Goal: Book appointment/travel/reservation

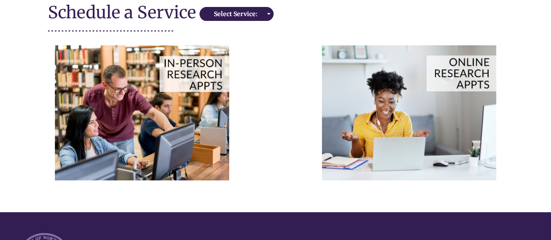
scroll to position [142, 0]
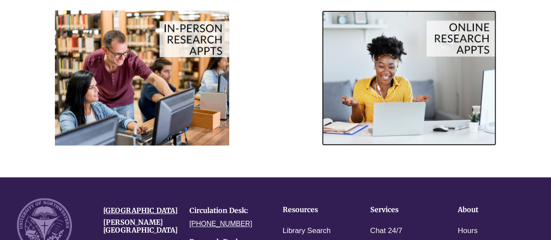
click at [448, 50] on img at bounding box center [409, 77] width 174 height 135
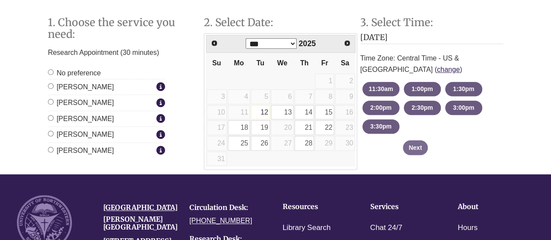
scroll to position [355, 0]
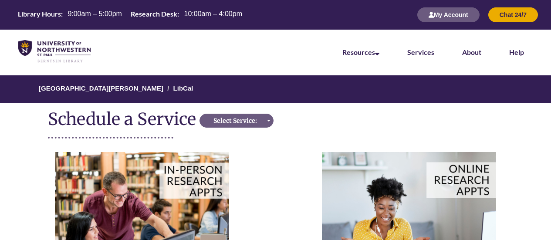
scroll to position [142, 0]
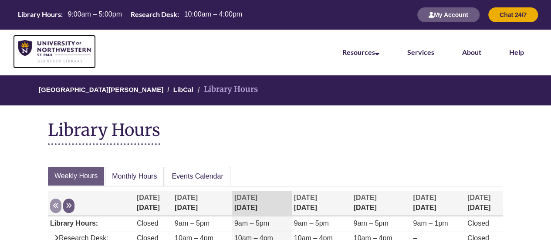
click at [47, 50] on img at bounding box center [54, 51] width 72 height 23
